Goal: Use online tool/utility: Utilize a website feature to perform a specific function

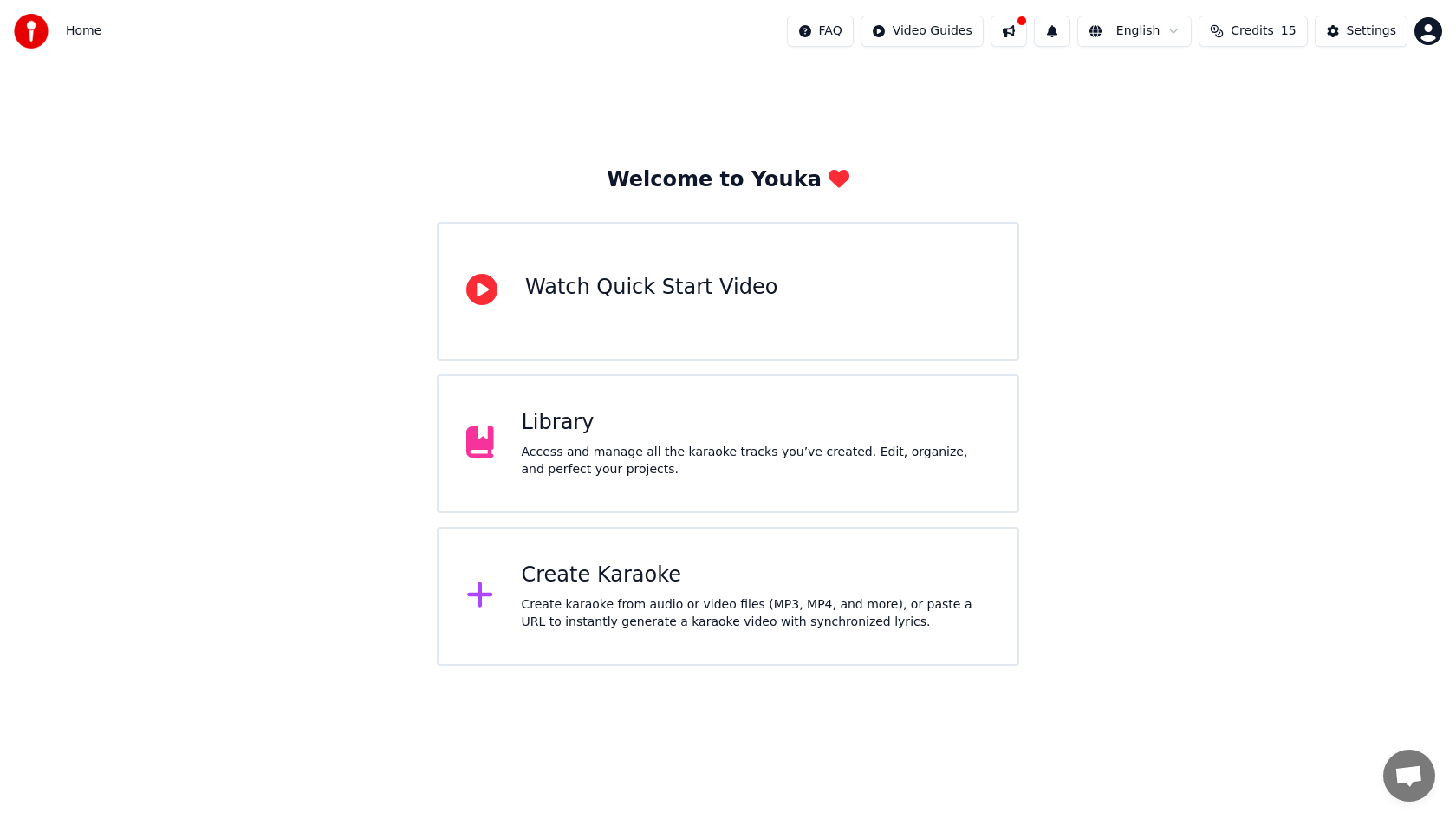
click at [760, 599] on div "Create karaoke from audio or video files (MP3, MP4, and more), or paste a URL t…" at bounding box center [756, 613] width 469 height 35
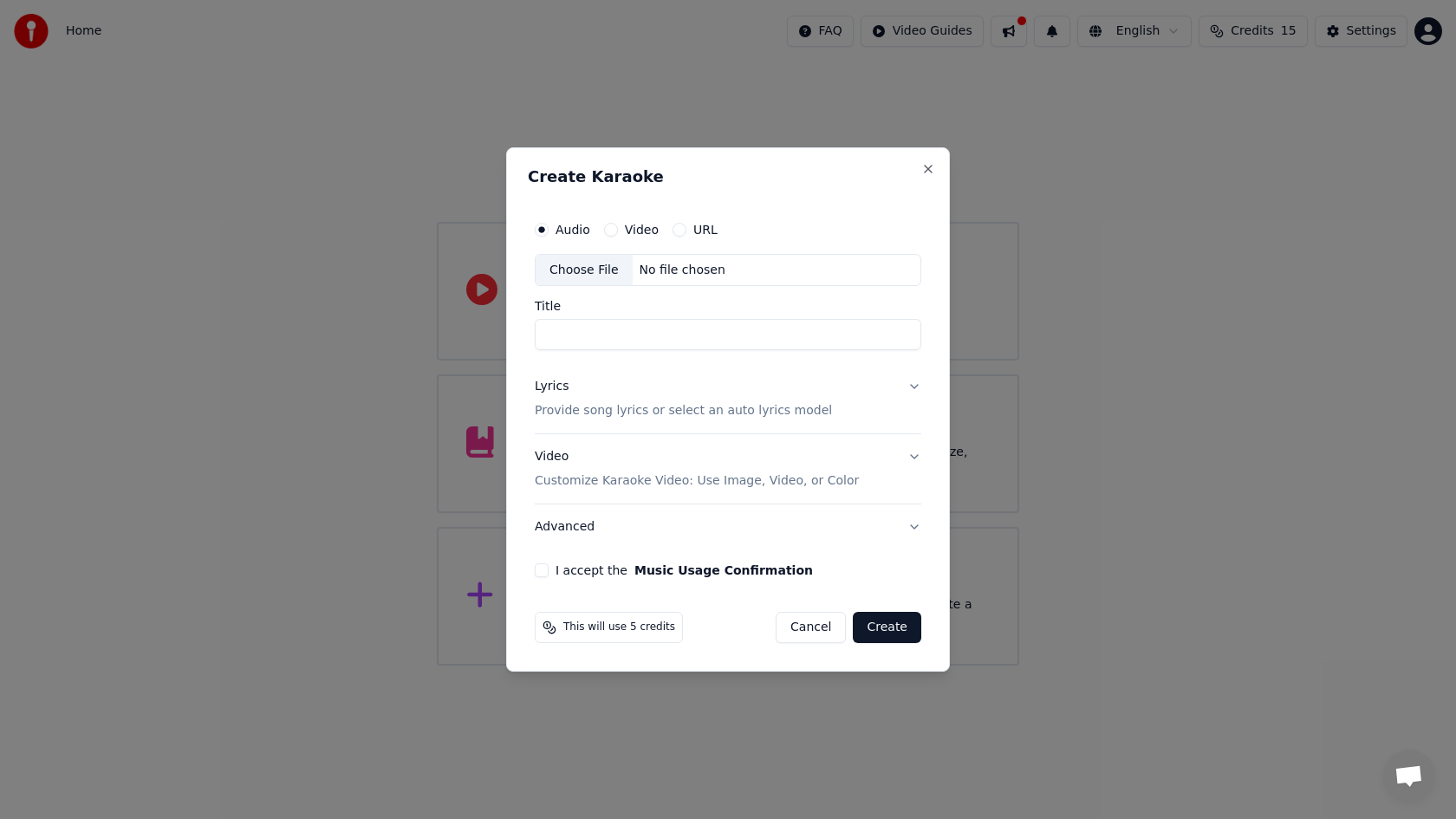
type input "*"
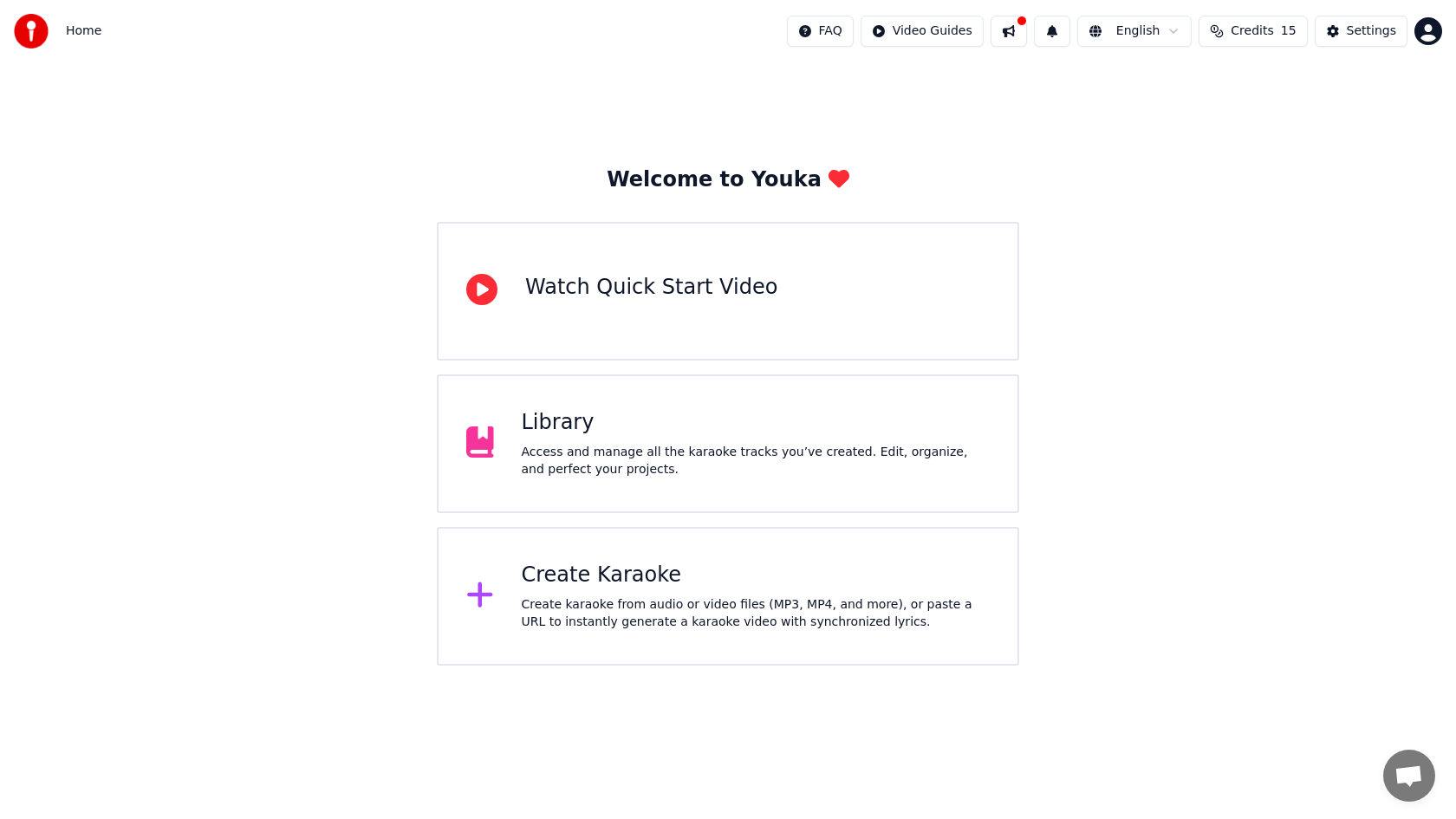
click at [629, 563] on div "Create Karaoke" at bounding box center [756, 576] width 469 height 28
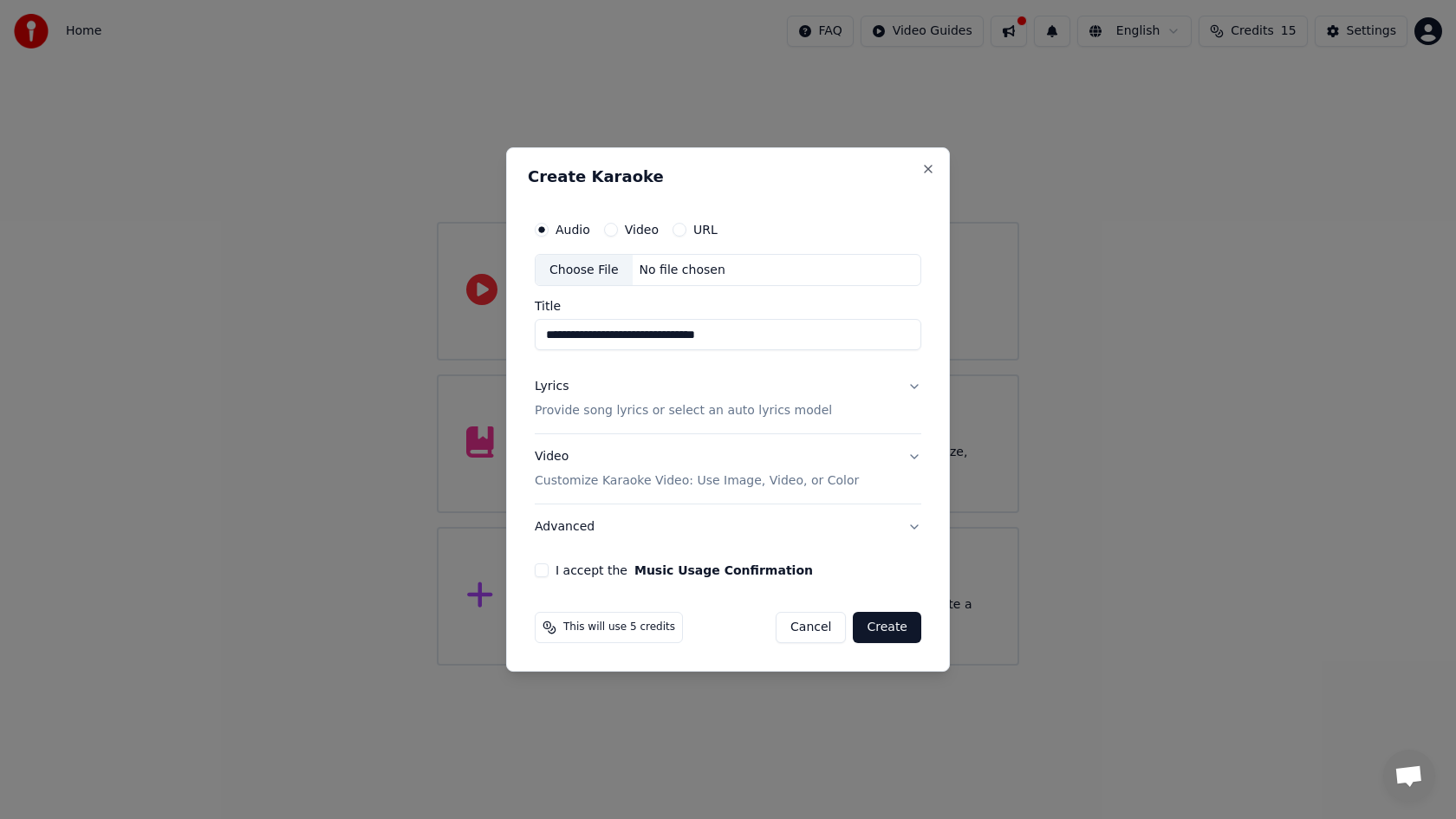
type input "**********"
click at [602, 412] on p "Provide song lyrics or select an auto lyrics model" at bounding box center [683, 412] width 298 height 18
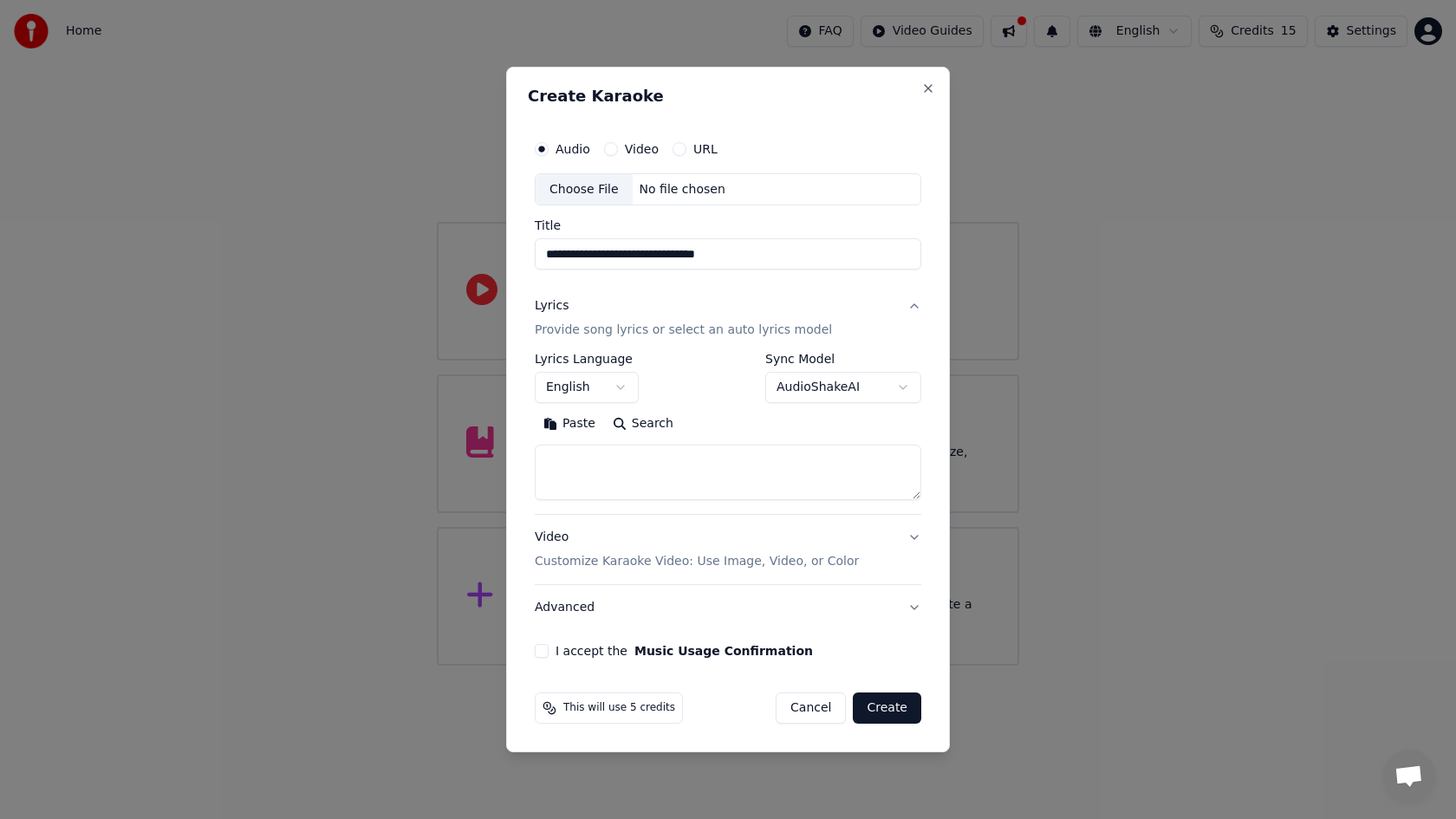
click at [606, 466] on textarea at bounding box center [728, 472] width 387 height 55
paste textarea "**********"
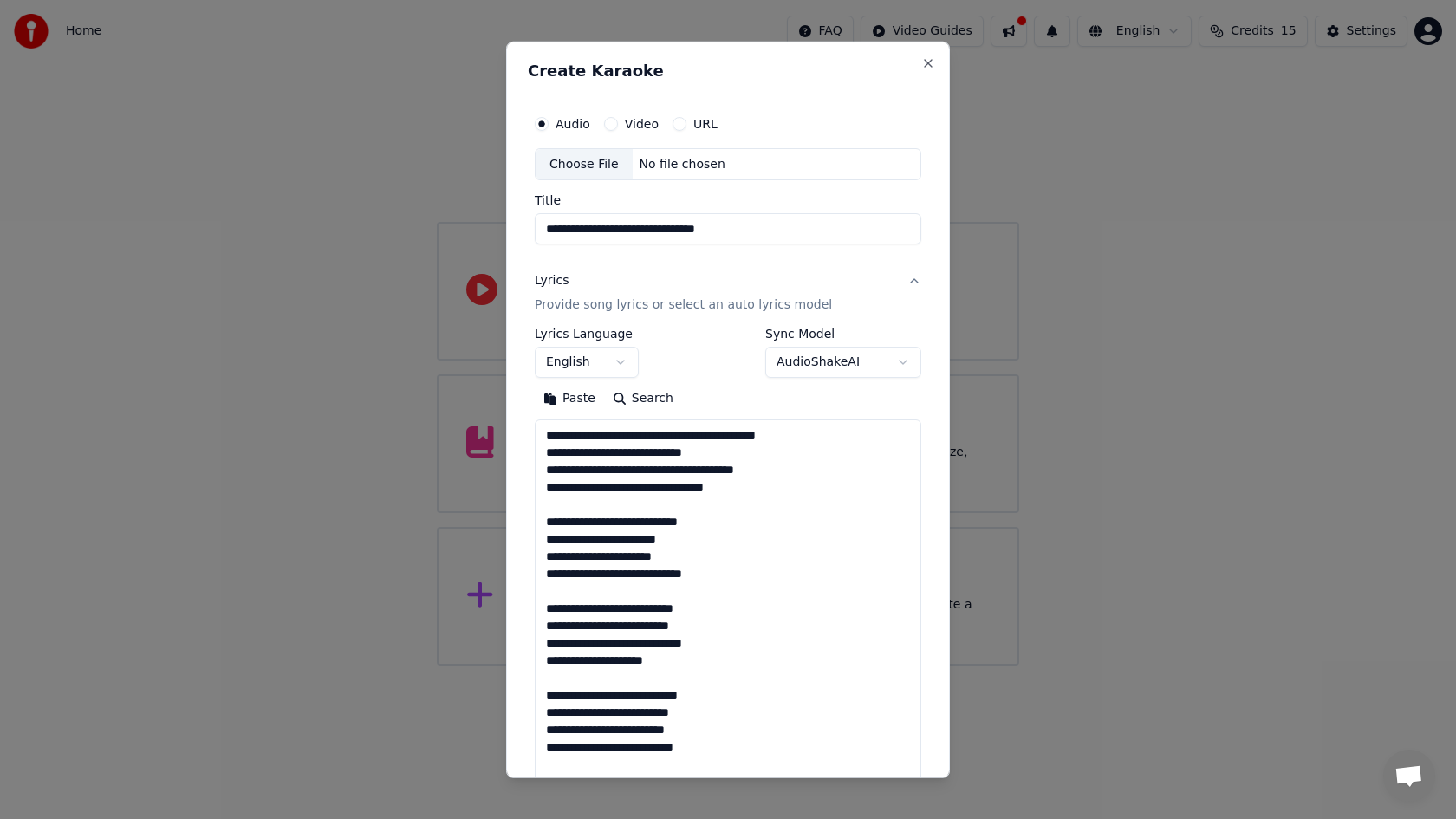
scroll to position [1077, 0]
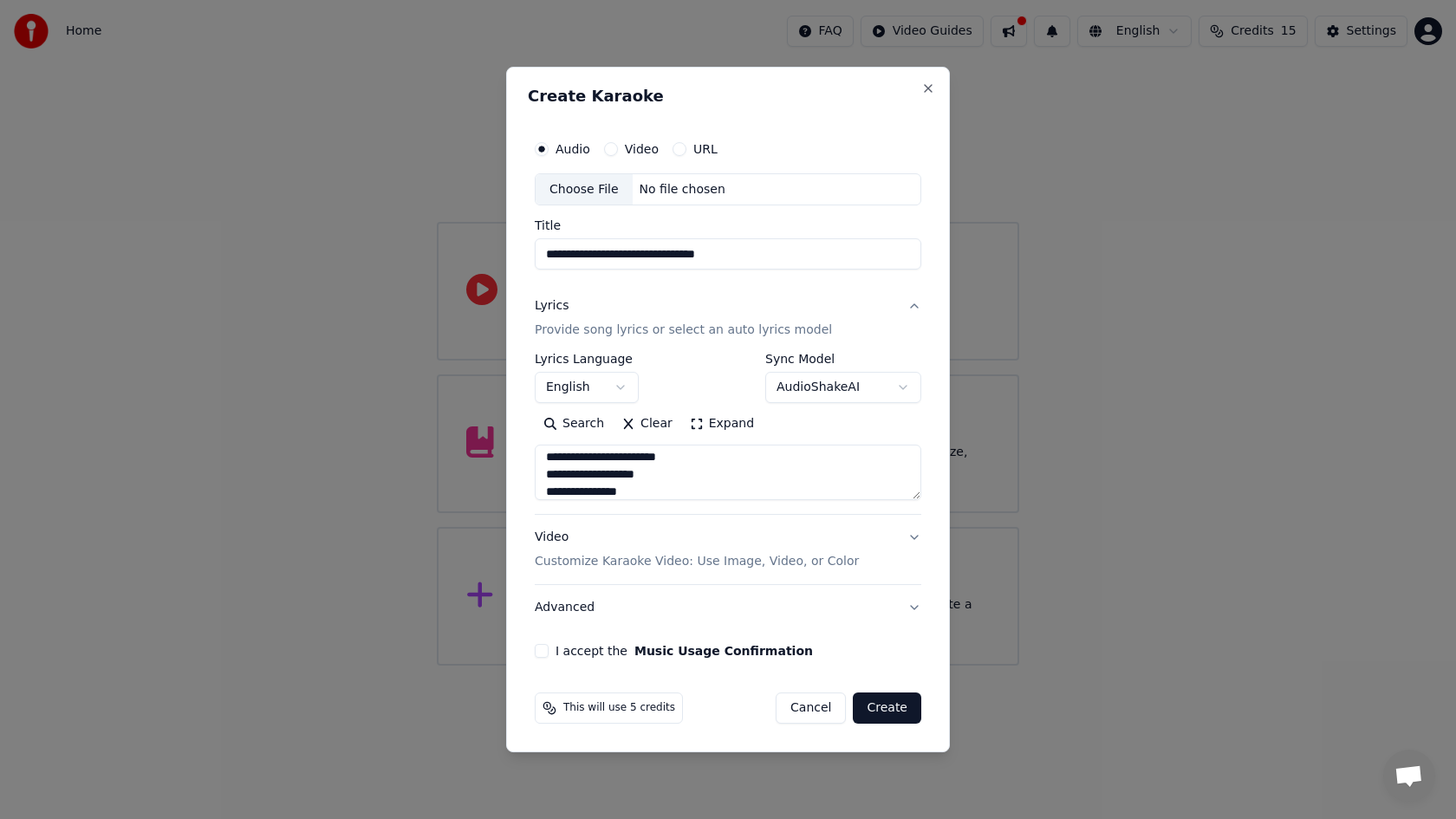
type textarea "**********"
click at [630, 564] on p "Customize Karaoke Video: Use Image, Video, or Color" at bounding box center [696, 562] width 324 height 18
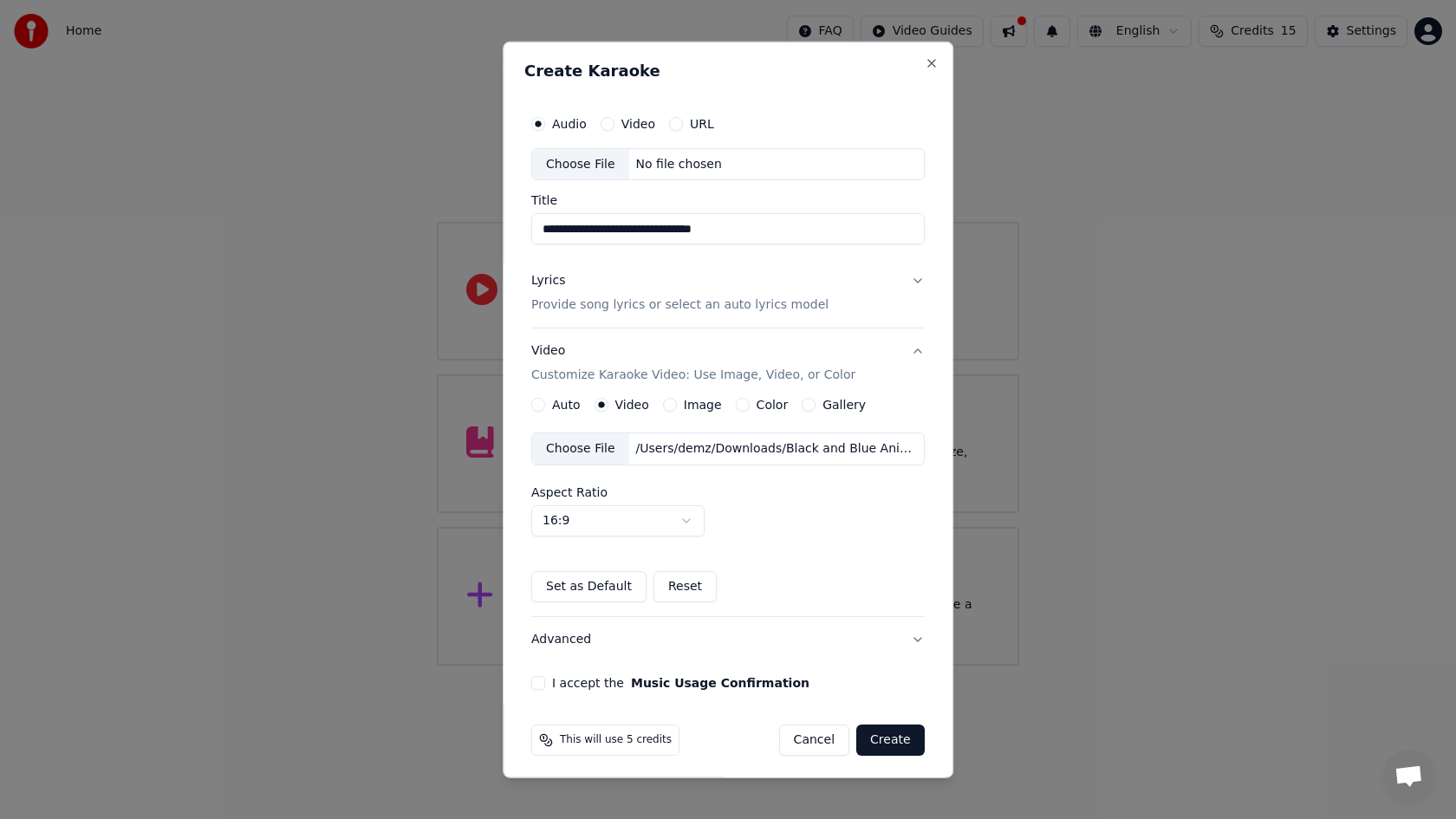
click at [575, 450] on div "Choose File" at bounding box center [580, 449] width 97 height 32
click at [617, 586] on button "Set as Default" at bounding box center [589, 587] width 116 height 32
click at [540, 681] on button "I accept the Music Usage Confirmation" at bounding box center [538, 683] width 14 height 14
click at [875, 737] on button "Create" at bounding box center [891, 740] width 68 height 32
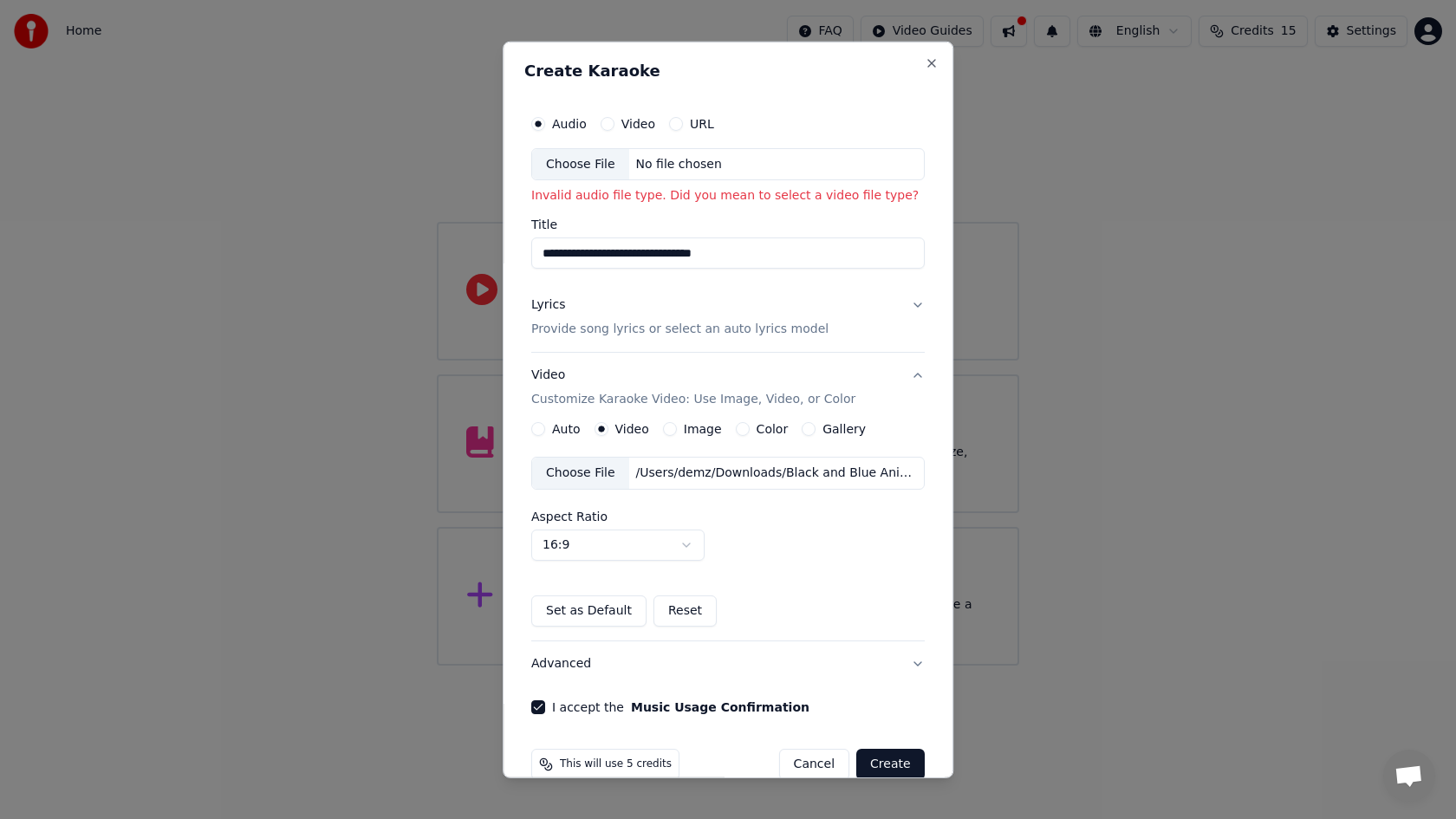
click at [588, 159] on div "Choose File" at bounding box center [580, 164] width 97 height 32
click at [562, 159] on div "Choose File" at bounding box center [580, 164] width 97 height 32
type input "**********"
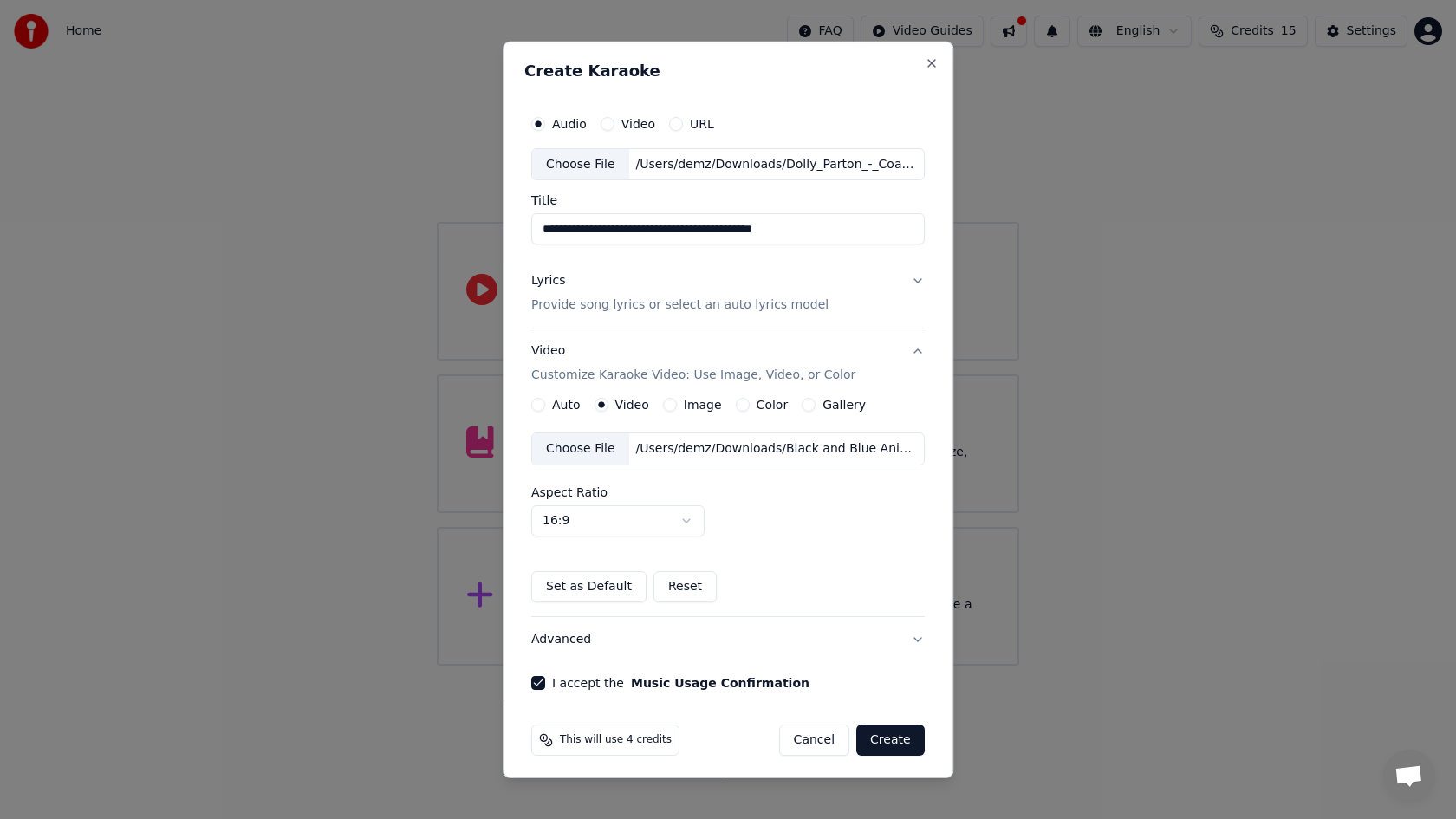
click at [897, 738] on button "Create" at bounding box center [891, 740] width 68 height 32
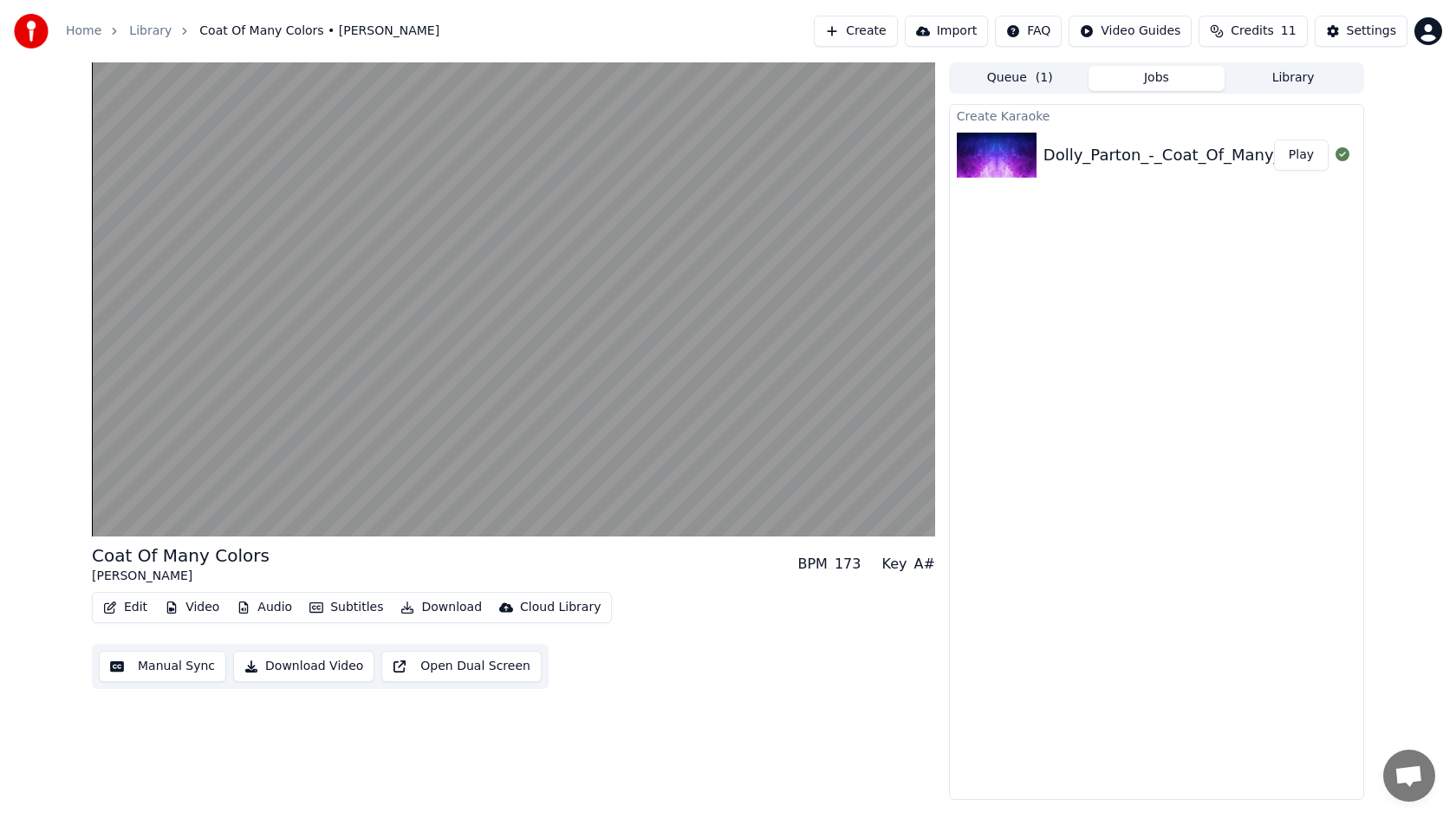
click at [272, 666] on button "Download Video" at bounding box center [303, 667] width 141 height 32
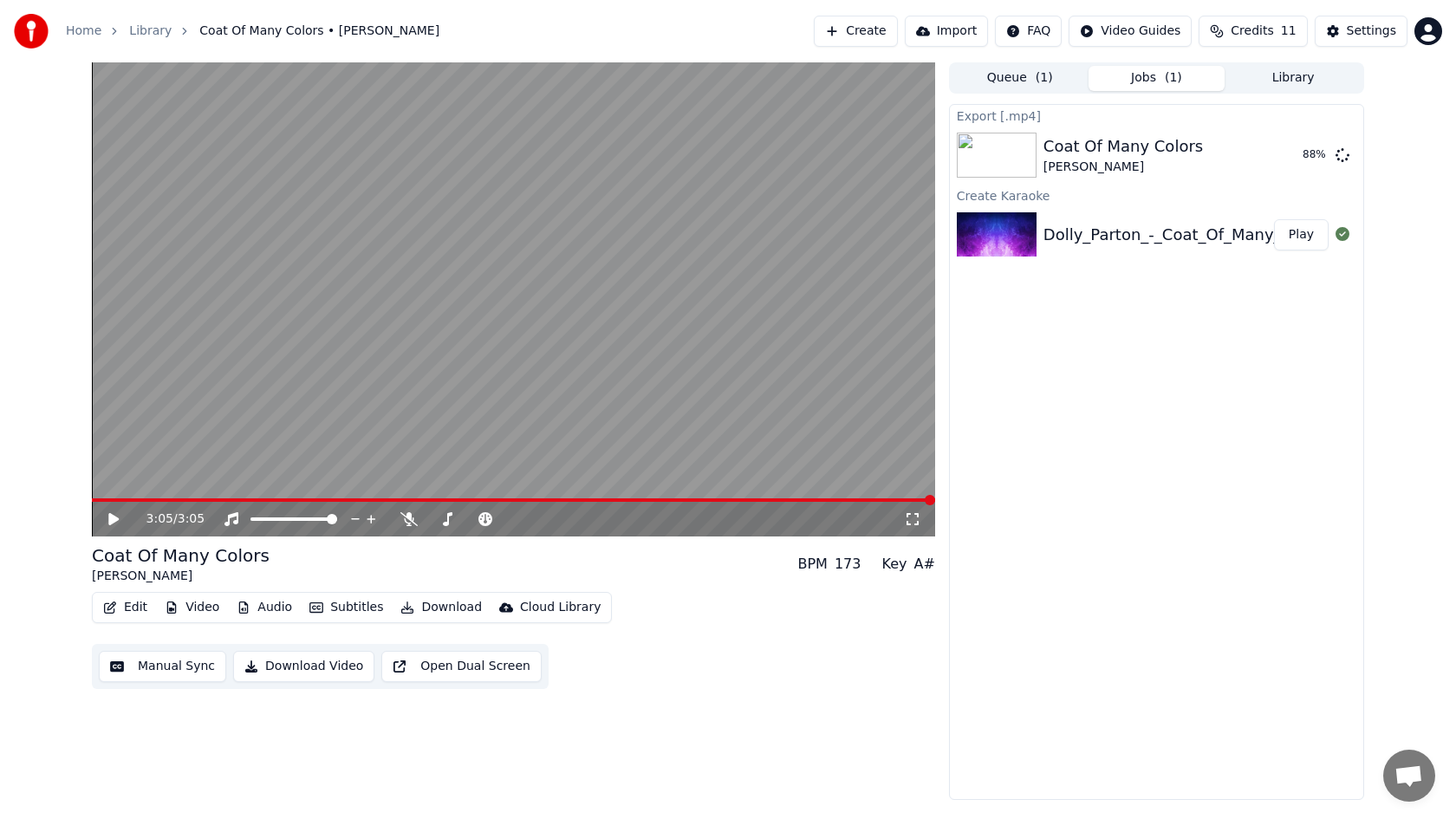
click at [133, 607] on button "Edit" at bounding box center [125, 607] width 58 height 24
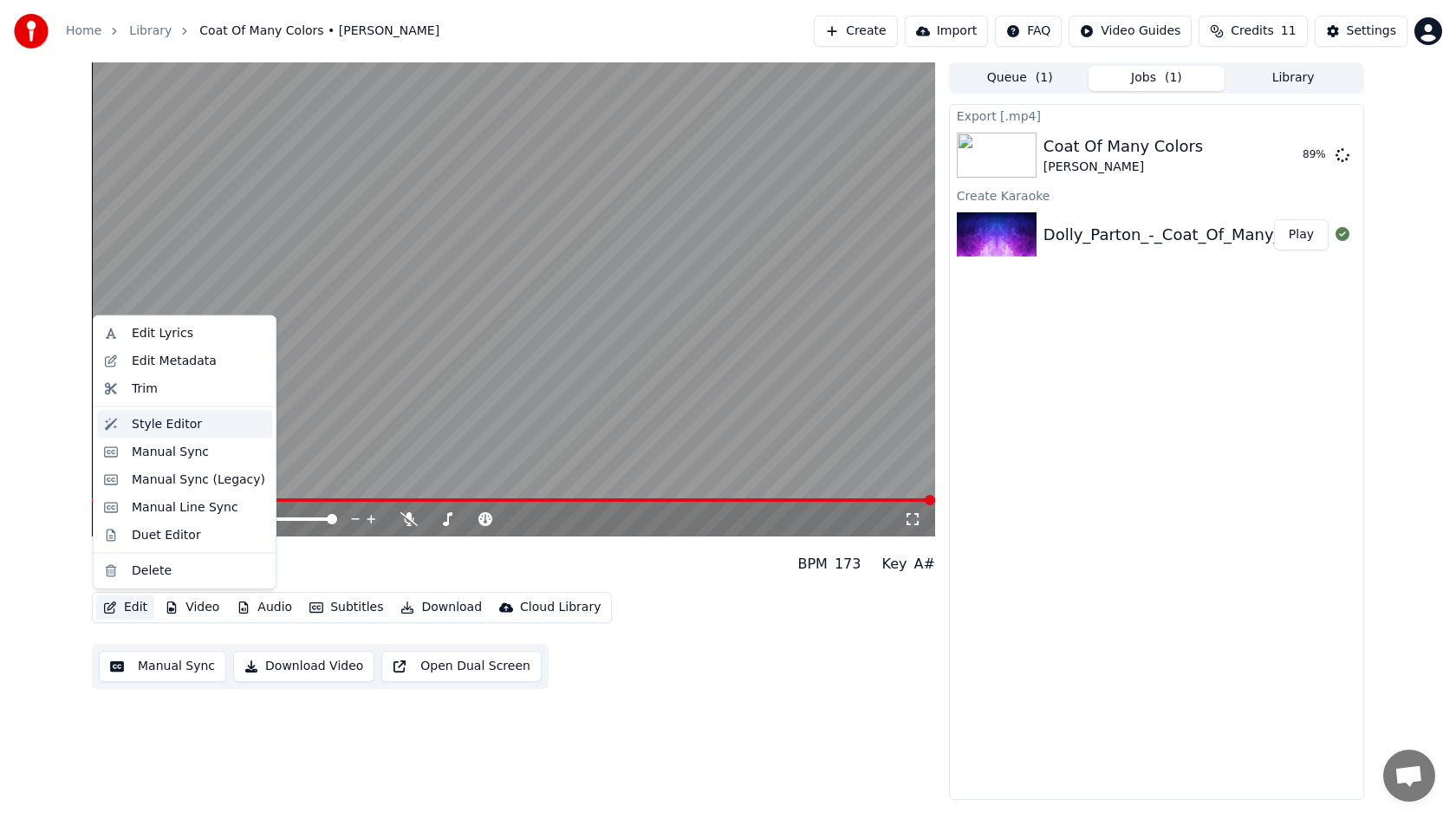
click at [153, 428] on div "Style Editor" at bounding box center [167, 424] width 70 height 18
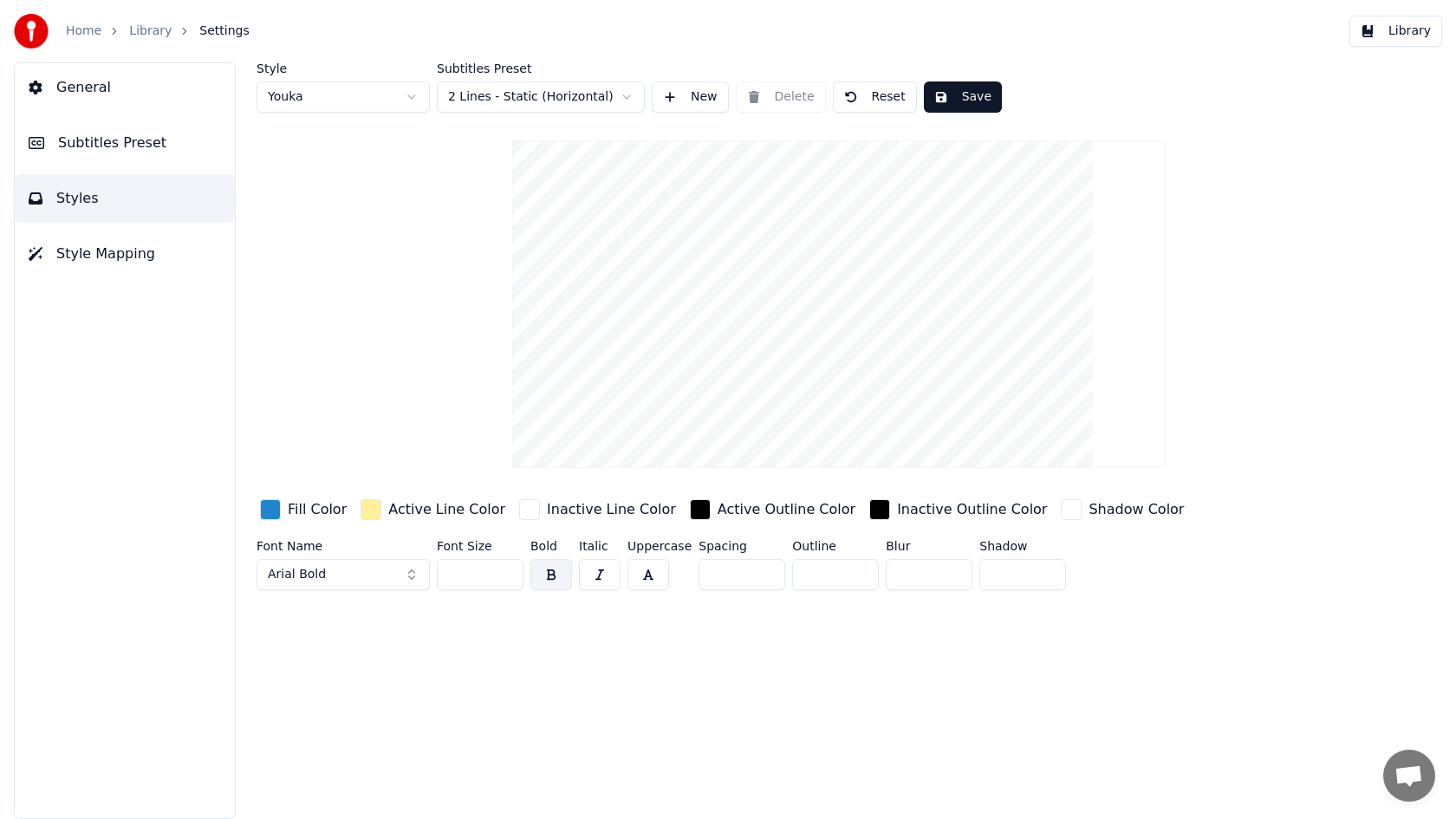
click at [525, 99] on html "Home Library Settings Library General Subtitles Preset Styles Style Mapping Sty…" at bounding box center [728, 410] width 1456 height 819
click at [528, 97] on html "Home Library Settings Library General Subtitles Preset Styles Style Mapping Sty…" at bounding box center [728, 410] width 1456 height 819
click at [525, 90] on html "Home Library Settings Library General Subtitles Preset Styles Style Mapping Sty…" at bounding box center [728, 410] width 1456 height 819
click at [523, 94] on html "Home Library Settings Library General Subtitles Preset Styles Style Mapping Sty…" at bounding box center [728, 410] width 1456 height 819
click at [962, 97] on button "Save" at bounding box center [962, 97] width 78 height 32
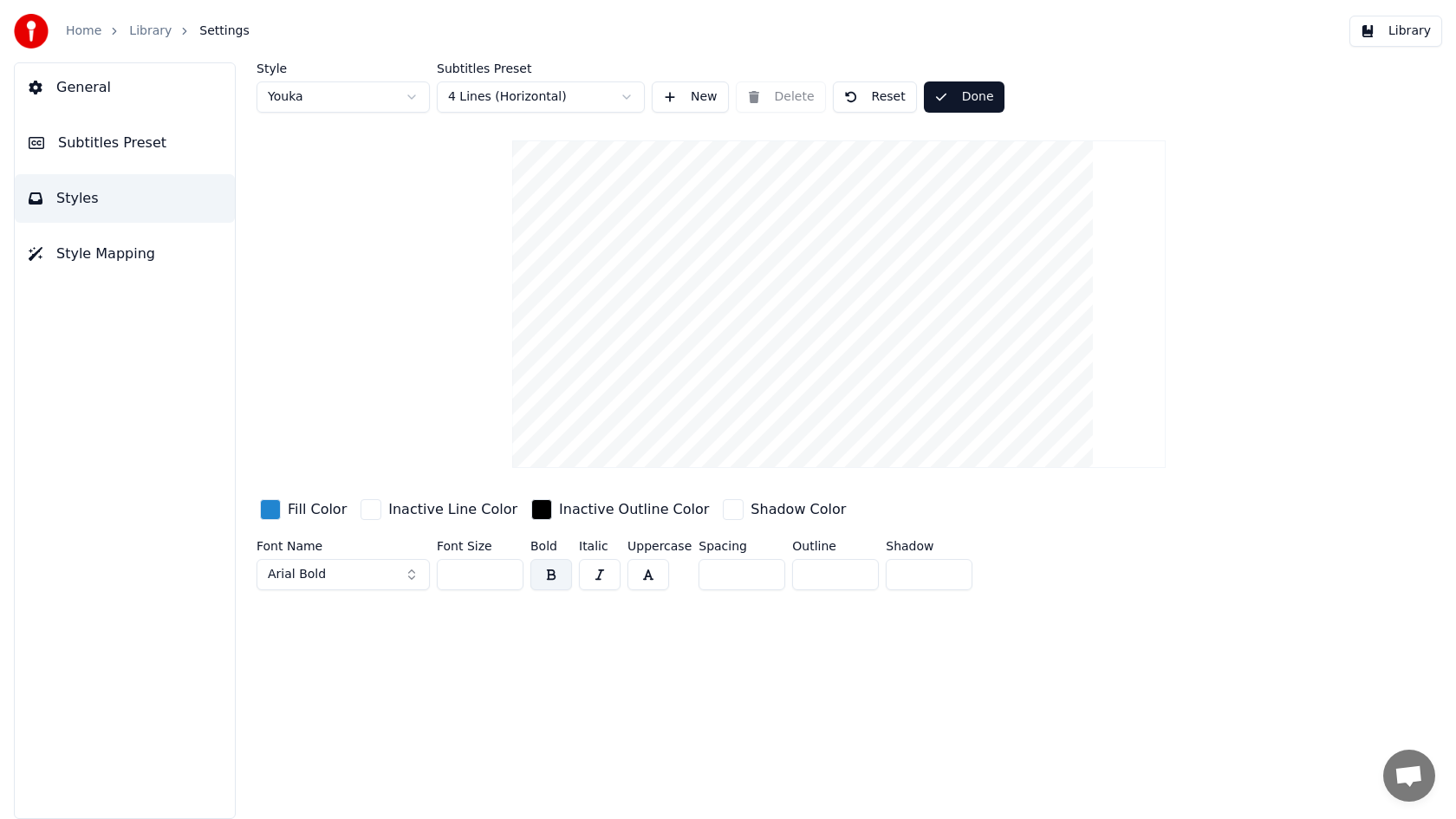
click at [962, 97] on button "Done" at bounding box center [964, 97] width 80 height 32
click at [962, 97] on button "Save" at bounding box center [962, 97] width 78 height 32
click at [942, 102] on button "Save" at bounding box center [962, 97] width 78 height 32
click at [155, 32] on link "Library" at bounding box center [150, 32] width 43 height 18
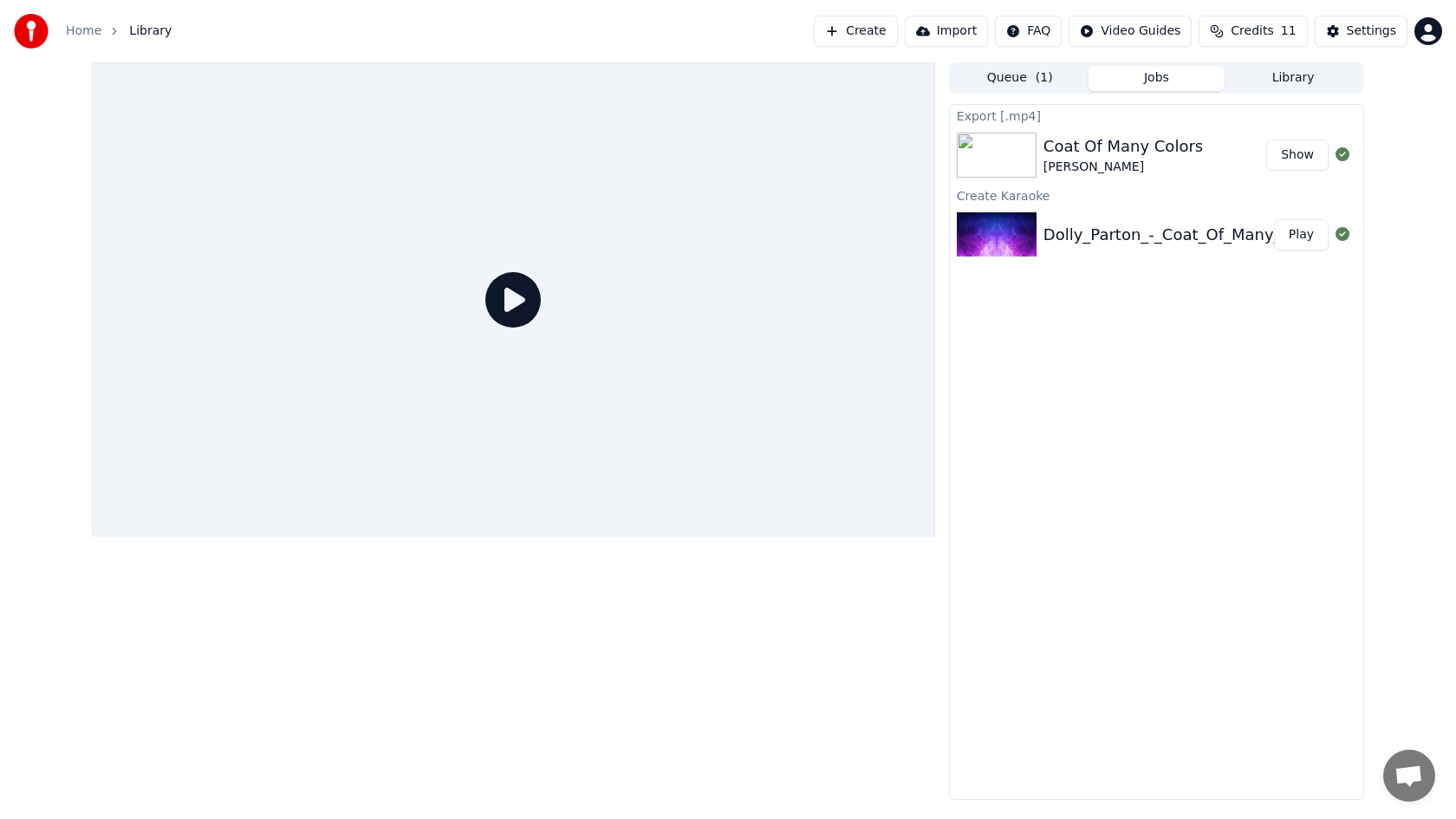
click at [1303, 160] on button "Show" at bounding box center [1297, 155] width 62 height 32
click at [1299, 233] on button "Play" at bounding box center [1301, 235] width 54 height 32
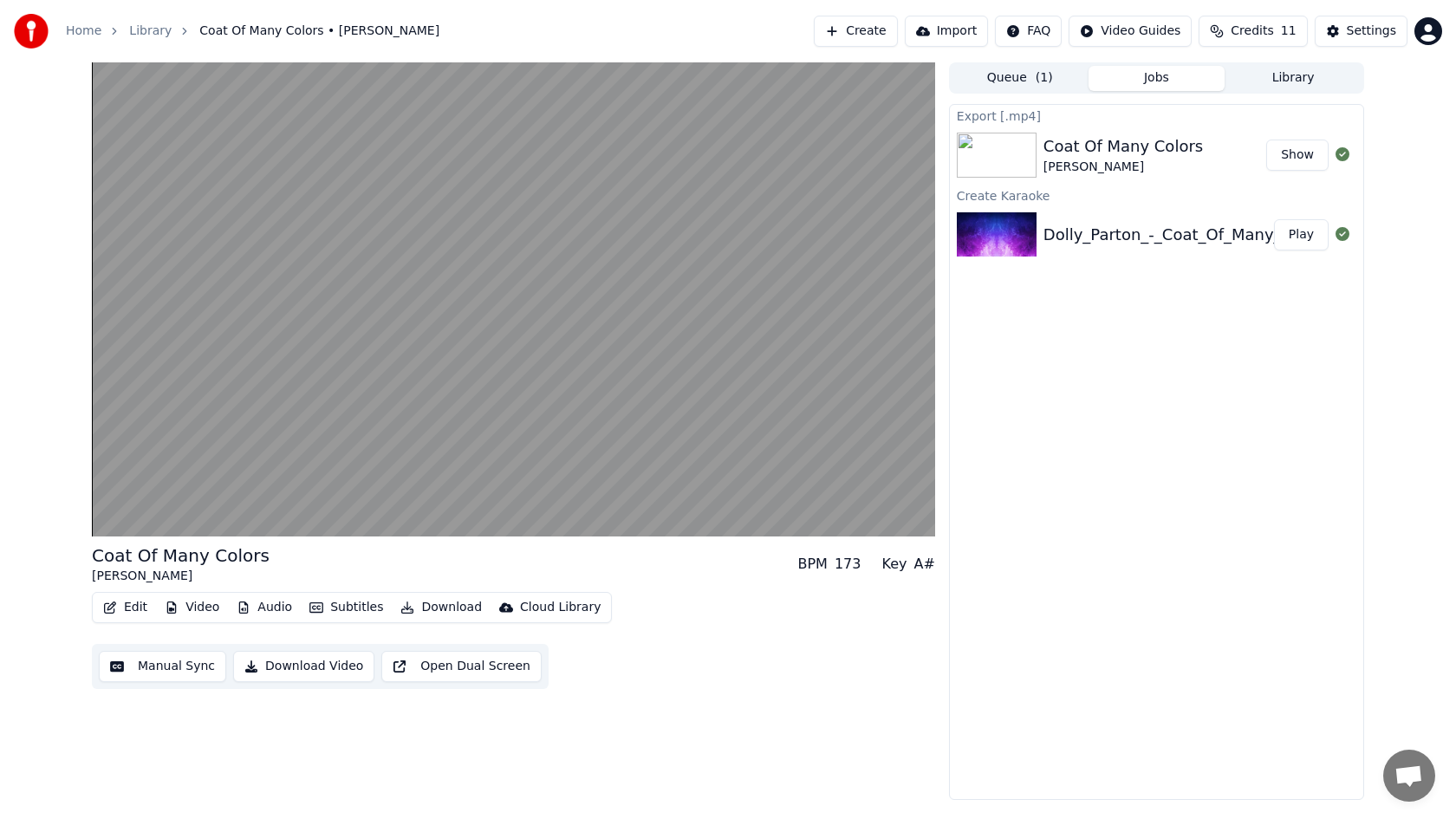
click at [139, 603] on button "Edit" at bounding box center [125, 607] width 58 height 24
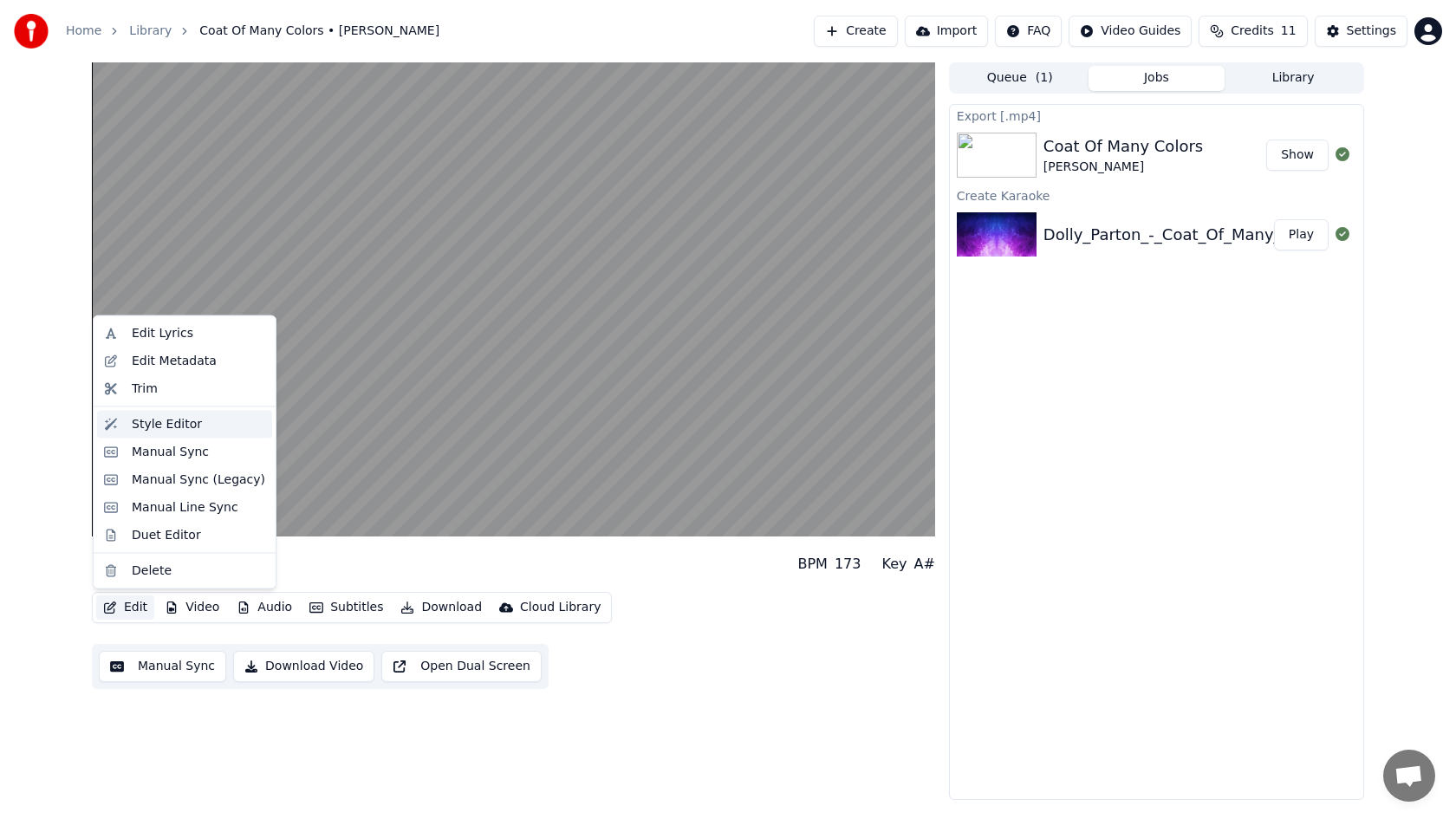
click at [180, 429] on div "Style Editor" at bounding box center [167, 424] width 70 height 18
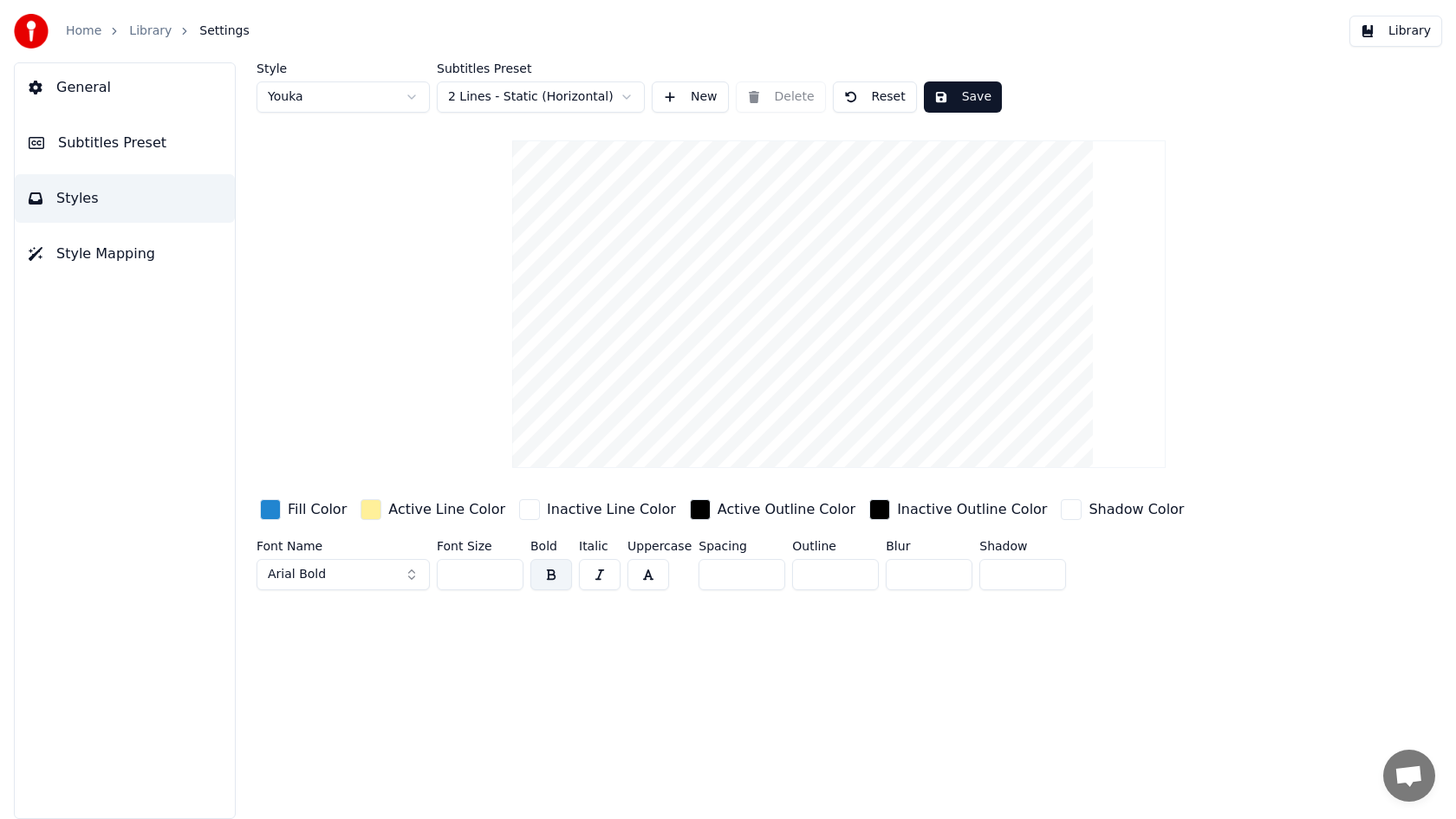
click at [556, 95] on html "Home Library Settings Library General Subtitles Preset Styles Style Mapping Sty…" at bounding box center [728, 410] width 1456 height 819
click at [947, 101] on button "Save" at bounding box center [962, 97] width 78 height 32
click at [141, 29] on link "Library" at bounding box center [150, 32] width 43 height 18
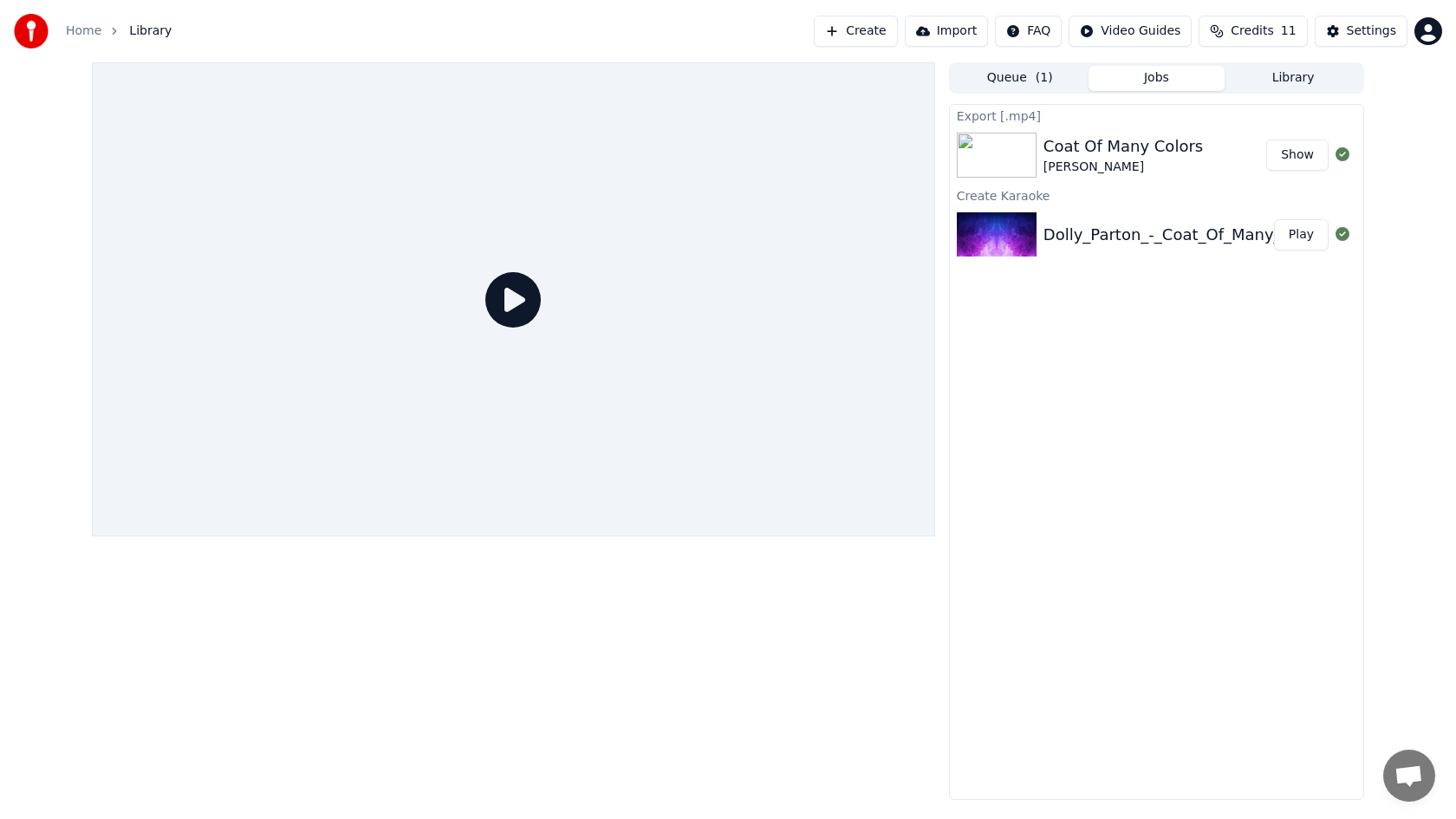
click at [1296, 233] on button "Play" at bounding box center [1301, 235] width 54 height 32
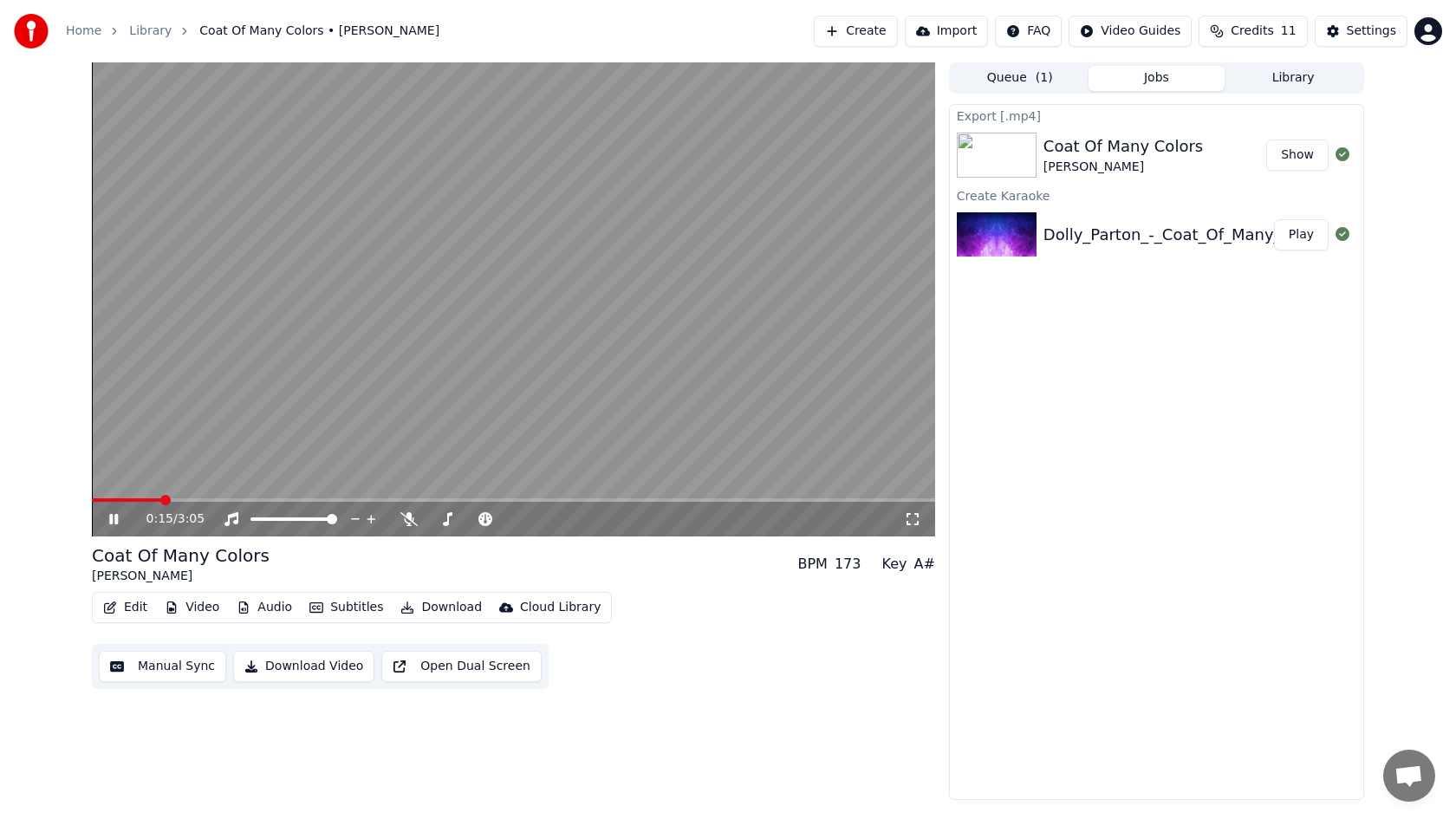
click at [121, 516] on icon at bounding box center [126, 519] width 41 height 14
